Goal: Task Accomplishment & Management: Complete application form

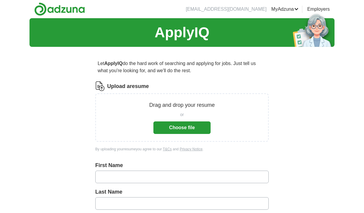
click at [195, 125] on button "Choose file" at bounding box center [181, 127] width 57 height 13
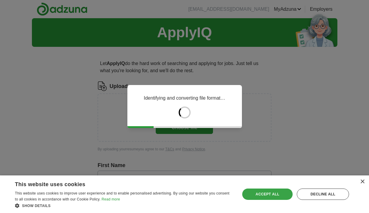
click at [261, 190] on div "Accept all" at bounding box center [267, 193] width 50 height 11
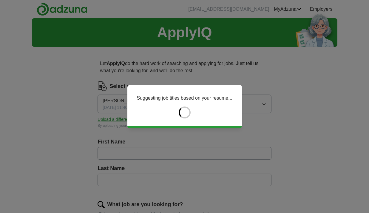
type input "*******"
type input "*****"
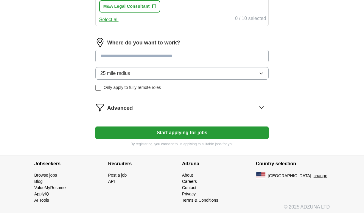
scroll to position [314, 0]
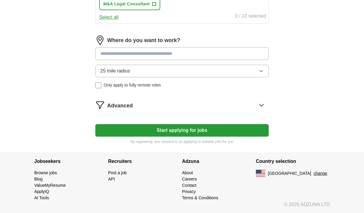
click at [175, 130] on button "Start applying for jobs" at bounding box center [181, 130] width 173 height 13
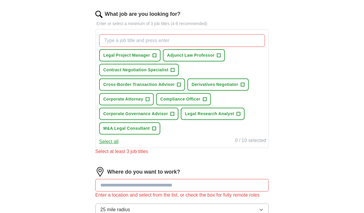
scroll to position [187, 0]
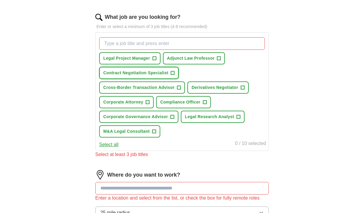
click at [174, 74] on span "+" at bounding box center [173, 73] width 4 height 5
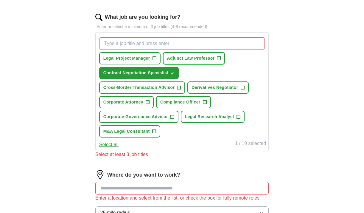
click at [219, 57] on span "+" at bounding box center [219, 58] width 4 height 5
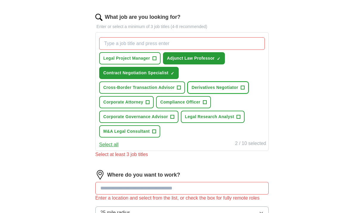
click at [242, 87] on span "+" at bounding box center [243, 87] width 4 height 5
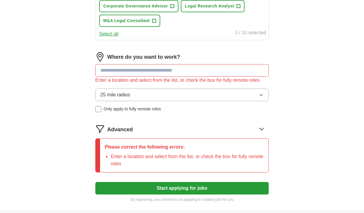
scroll to position [299, 0]
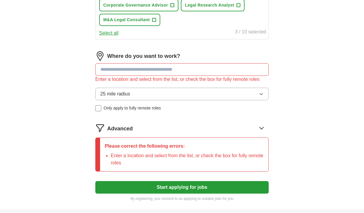
click at [172, 71] on input at bounding box center [181, 69] width 173 height 13
drag, startPoint x: 162, startPoint y: 67, endPoint x: 78, endPoint y: 65, distance: 84.4
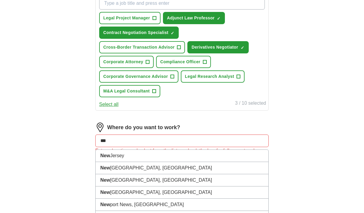
scroll to position [227, 0]
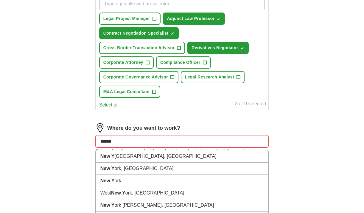
type input "*******"
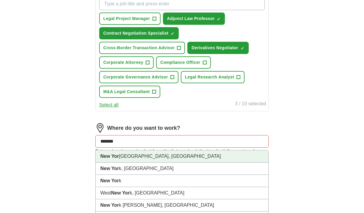
click at [137, 156] on li "[GEOGRAPHIC_DATA], [GEOGRAPHIC_DATA]" at bounding box center [182, 156] width 173 height 12
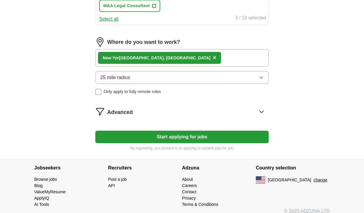
scroll to position [314, 0]
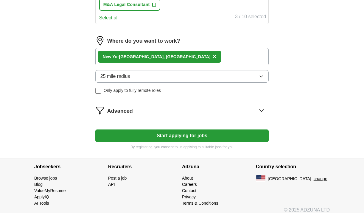
click at [147, 136] on button "Start applying for jobs" at bounding box center [181, 135] width 173 height 13
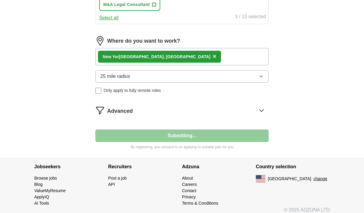
select select "**"
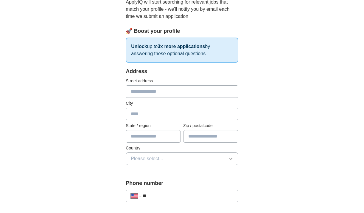
scroll to position [73, 0]
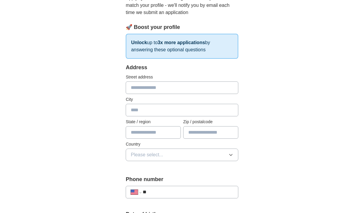
click at [152, 86] on input "text" at bounding box center [182, 87] width 113 height 13
type input "**********"
type input "*****"
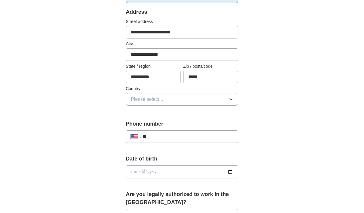
scroll to position [130, 0]
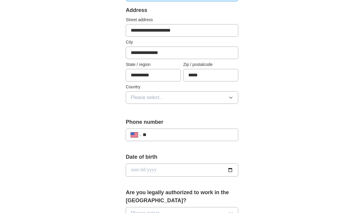
click at [169, 132] on input "**" at bounding box center [188, 134] width 91 height 7
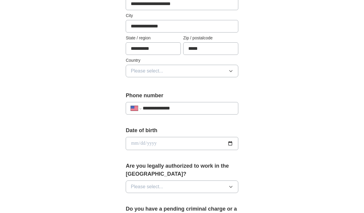
scroll to position [159, 0]
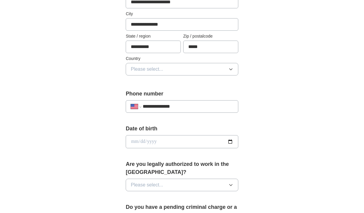
type input "**********"
click at [192, 140] on input "date" at bounding box center [182, 141] width 113 height 13
type input "**********"
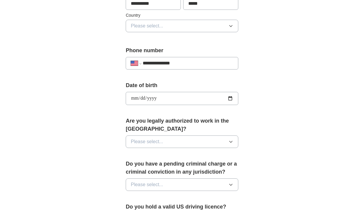
scroll to position [213, 0]
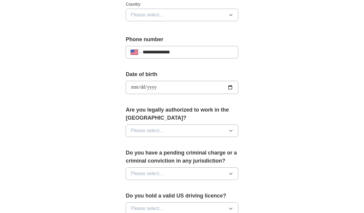
click at [190, 130] on button "Please select..." at bounding box center [182, 130] width 113 height 13
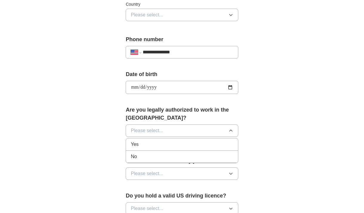
click at [182, 143] on div "Yes" at bounding box center [182, 144] width 102 height 7
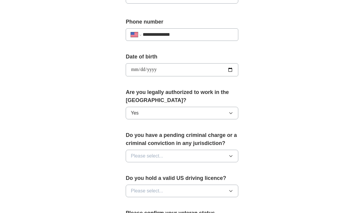
scroll to position [239, 0]
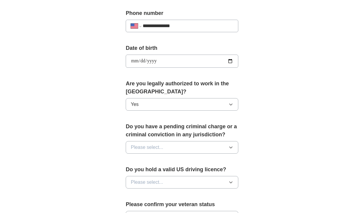
click at [178, 150] on button "Please select..." at bounding box center [182, 147] width 113 height 13
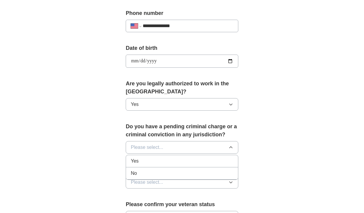
click at [170, 173] on div "No" at bounding box center [182, 173] width 102 height 7
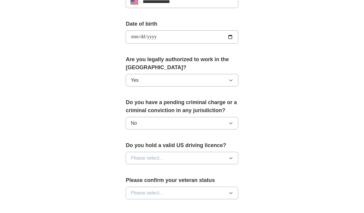
scroll to position [266, 0]
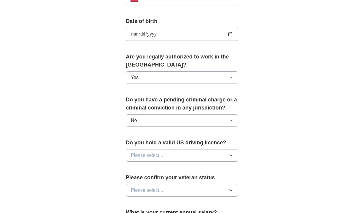
click at [171, 157] on button "Please select..." at bounding box center [182, 155] width 113 height 13
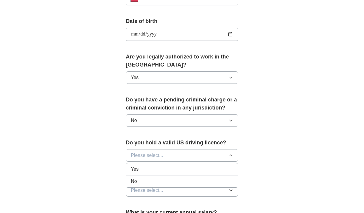
click at [167, 170] on div "Yes" at bounding box center [182, 168] width 102 height 7
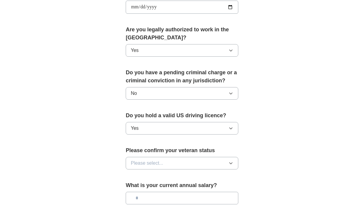
scroll to position [297, 0]
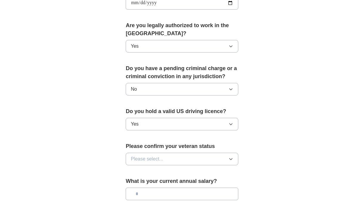
click at [173, 121] on button "Yes" at bounding box center [182, 124] width 113 height 13
click at [160, 150] on div "No" at bounding box center [182, 150] width 102 height 7
click at [159, 160] on span "Please select..." at bounding box center [147, 158] width 32 height 7
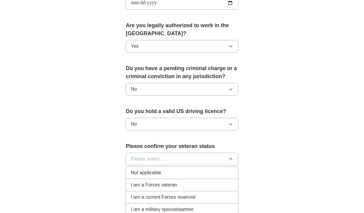
click at [169, 123] on button "No" at bounding box center [182, 124] width 113 height 13
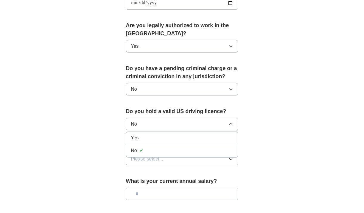
click at [162, 140] on div "Yes" at bounding box center [182, 137] width 102 height 7
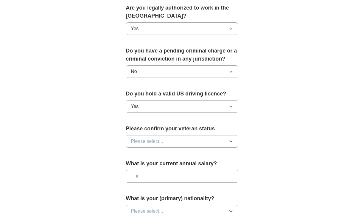
scroll to position [318, 0]
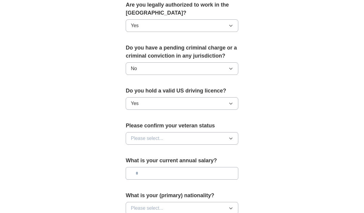
click at [162, 140] on span "Please select..." at bounding box center [147, 138] width 32 height 7
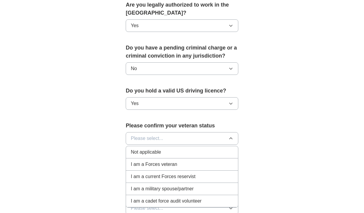
click at [174, 188] on span "I am a military spouse/partner" at bounding box center [162, 188] width 63 height 7
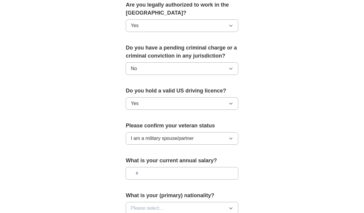
click at [177, 133] on button "I am a military spouse/partner" at bounding box center [182, 138] width 113 height 13
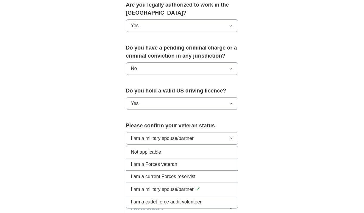
click at [170, 150] on div "Not applicable" at bounding box center [182, 151] width 102 height 7
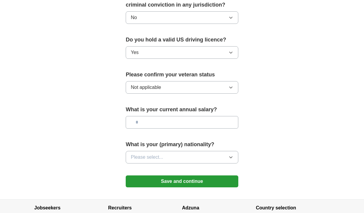
scroll to position [385, 0]
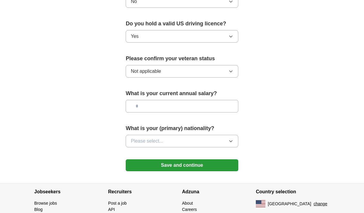
click at [173, 107] on input "text" at bounding box center [182, 106] width 113 height 13
type input "*******"
click at [173, 139] on button "Please select..." at bounding box center [182, 141] width 113 height 13
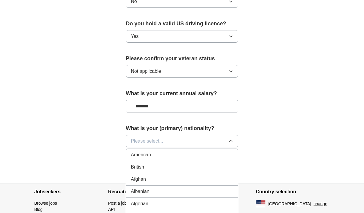
click at [165, 166] on div "British" at bounding box center [182, 166] width 102 height 7
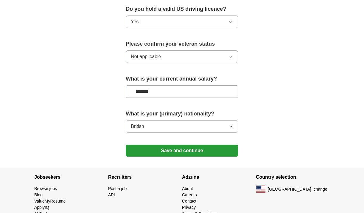
scroll to position [415, 0]
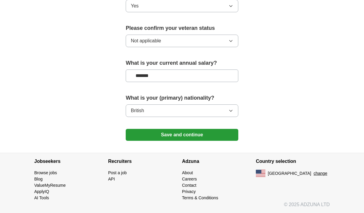
click at [173, 137] on button "Save and continue" at bounding box center [182, 135] width 113 height 12
